Goal: Transaction & Acquisition: Purchase product/service

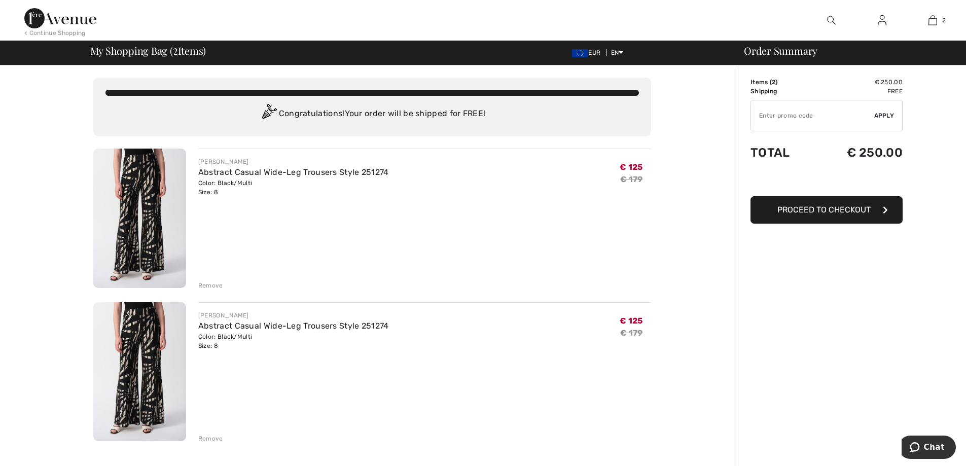
click at [207, 285] on div "Remove" at bounding box center [210, 285] width 25 height 9
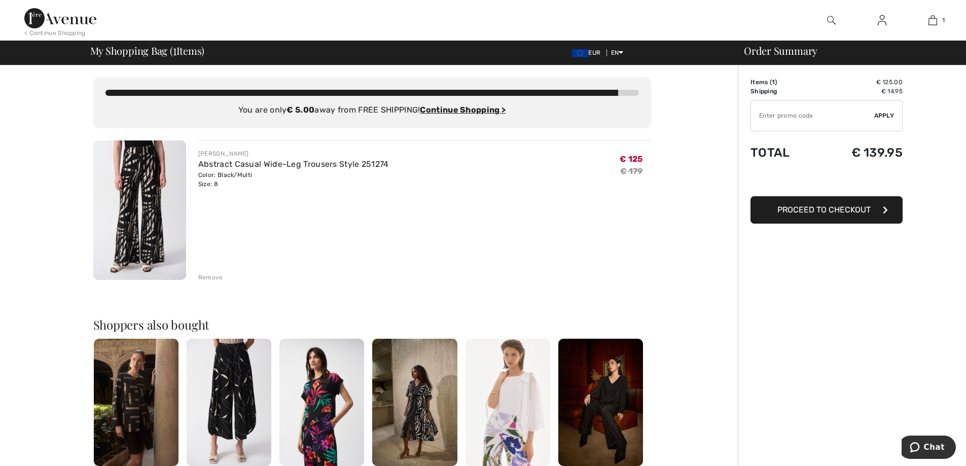
click at [771, 117] on input "TEXT" at bounding box center [812, 115] width 123 height 30
type input "SALEAVENUE"
click at [886, 115] on span "Apply" at bounding box center [884, 115] width 20 height 9
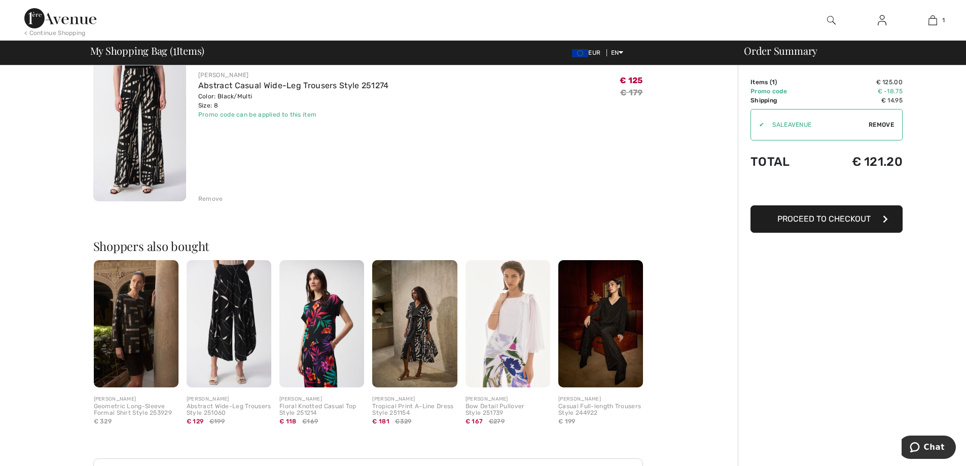
scroll to position [203, 0]
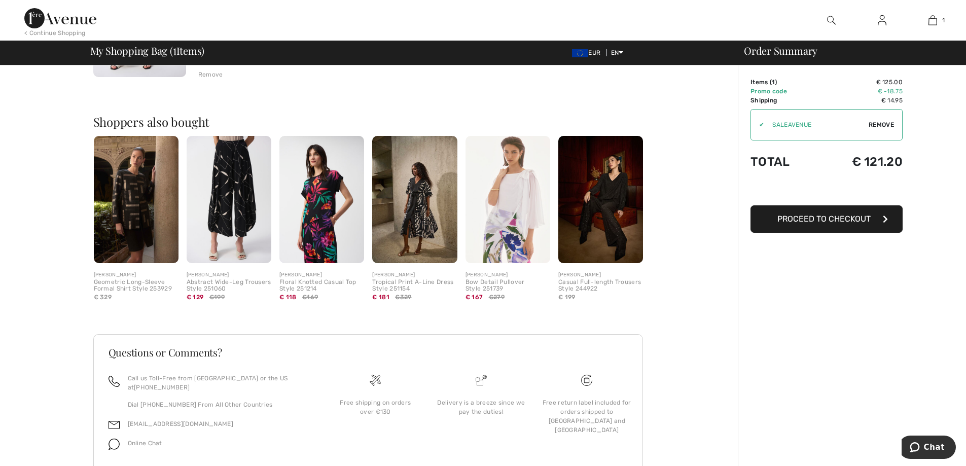
click at [857, 216] on span "Proceed to Checkout" at bounding box center [823, 219] width 93 height 10
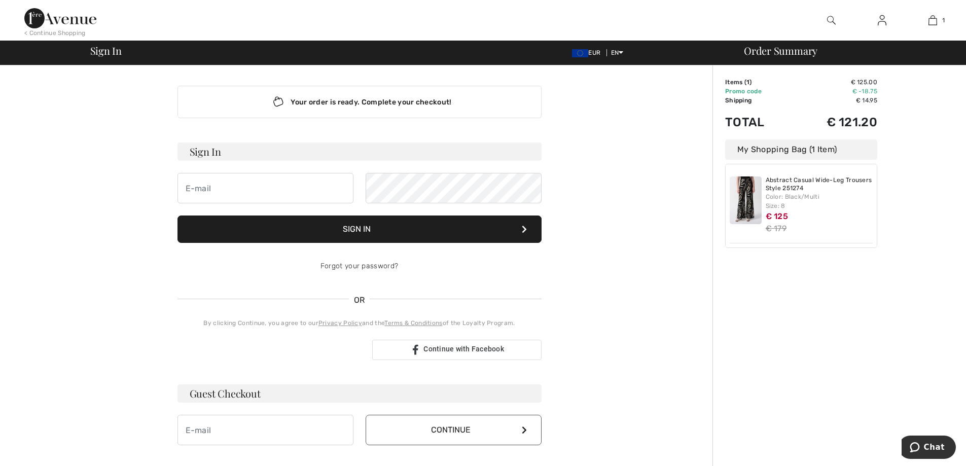
click at [662, 226] on div "Your order is ready. Complete your checkout! Sign In Sign In Forgot your passwo…" at bounding box center [359, 355] width 706 height 580
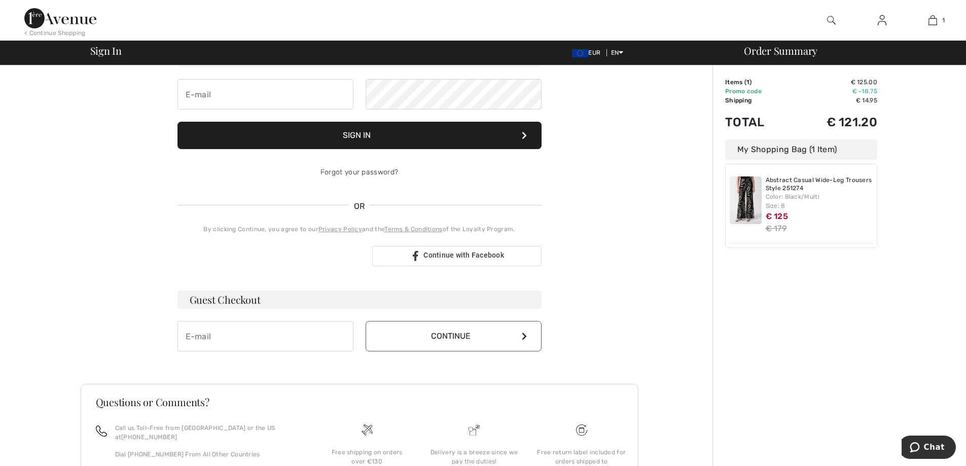
scroll to position [171, 0]
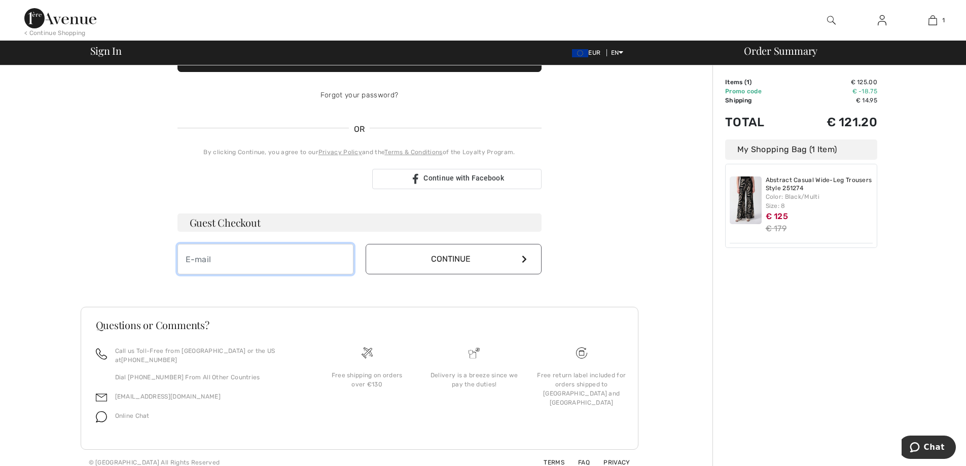
click at [280, 257] on input "email" at bounding box center [265, 259] width 176 height 30
type input "[EMAIL_ADDRESS][DOMAIN_NAME]"
click at [500, 263] on button "Continue" at bounding box center [454, 259] width 176 height 30
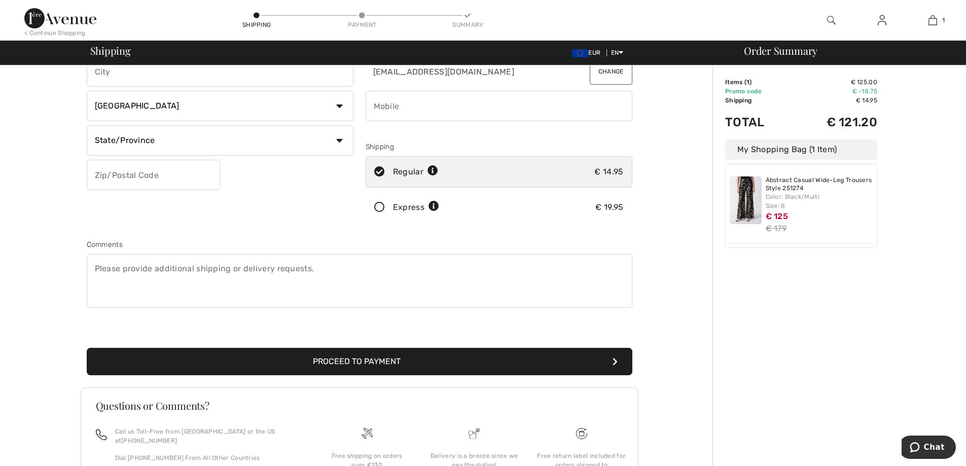
scroll to position [186, 0]
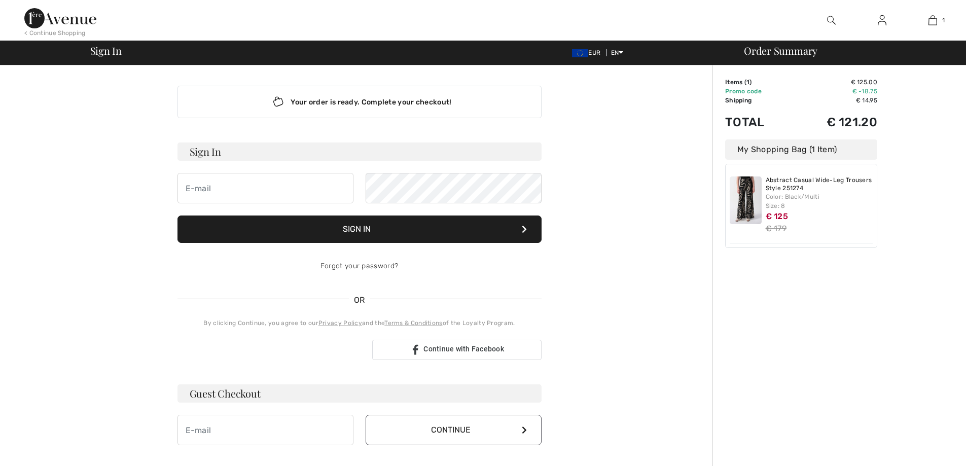
scroll to position [171, 0]
